Goal: Transaction & Acquisition: Book appointment/travel/reservation

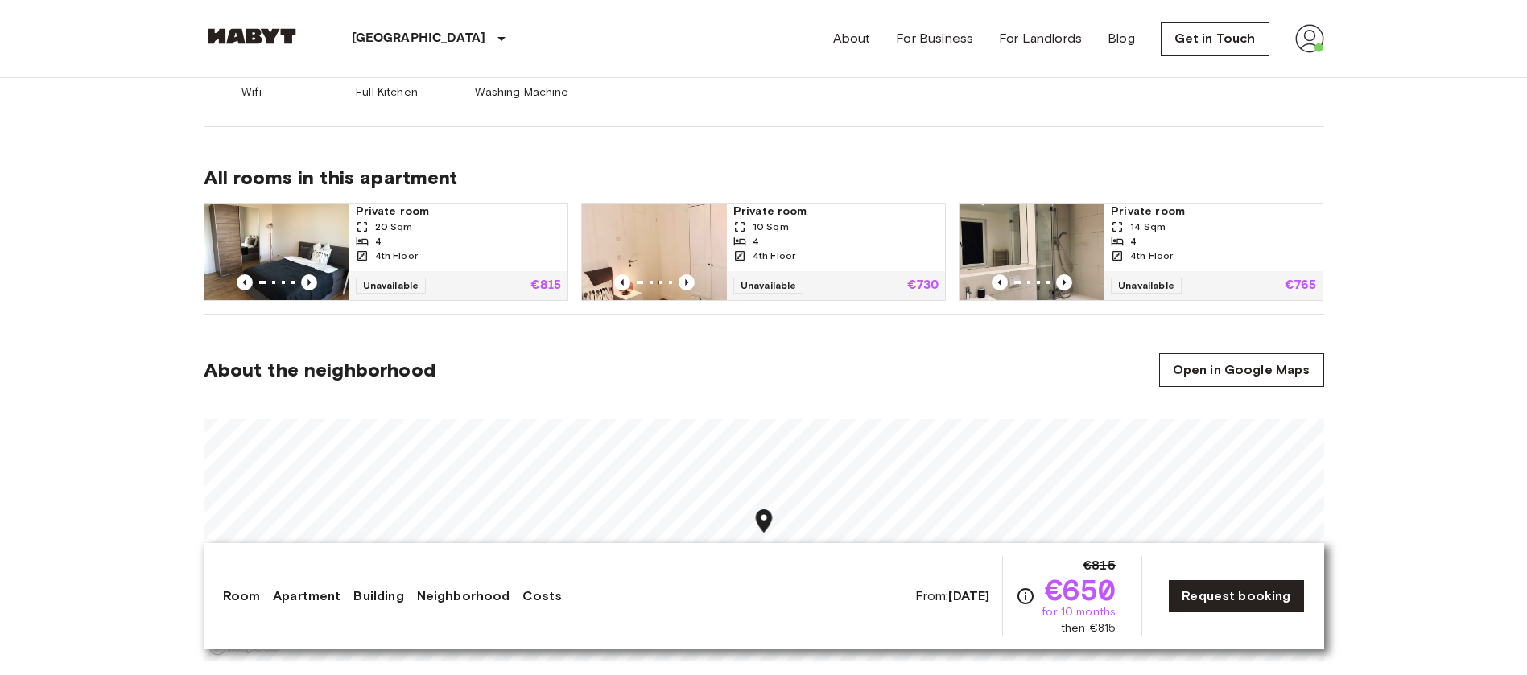
scroll to position [838, 0]
click at [268, 247] on img at bounding box center [276, 251] width 145 height 97
